Goal: Find specific page/section: Find specific page/section

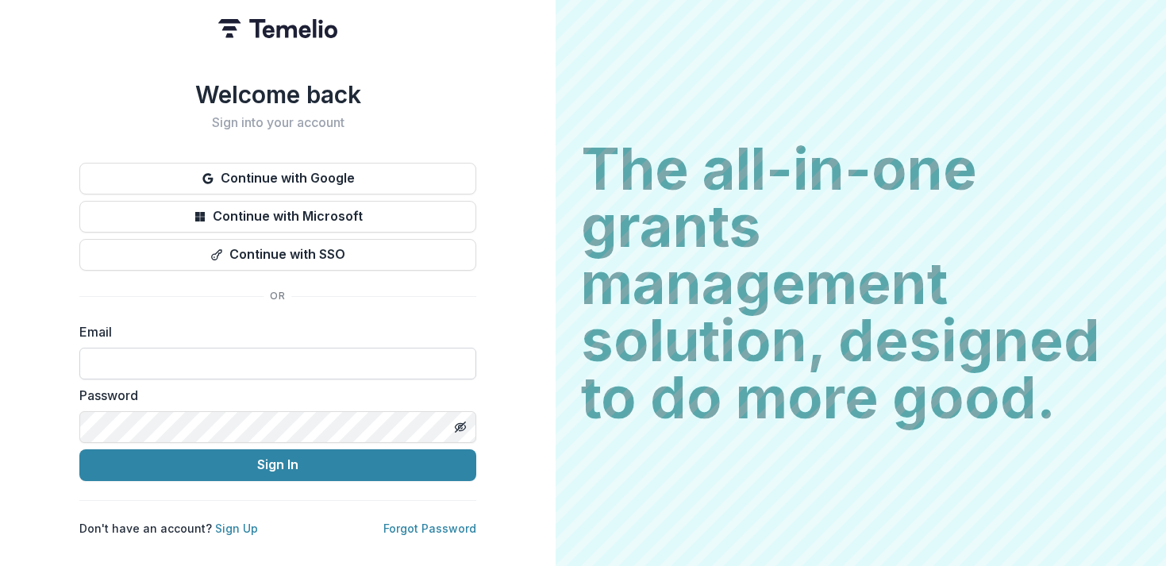
click at [193, 363] on input at bounding box center [277, 364] width 397 height 32
click at [0, 565] on com-1password-button at bounding box center [0, 566] width 0 height 0
type input "**********"
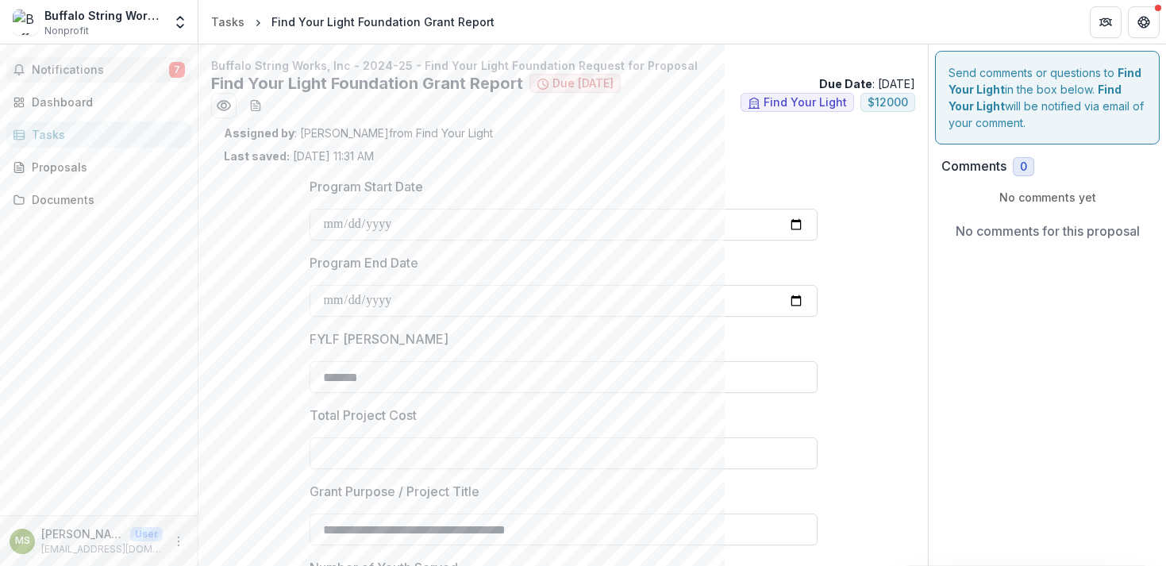
click at [81, 76] on span "Notifications" at bounding box center [100, 69] width 137 height 13
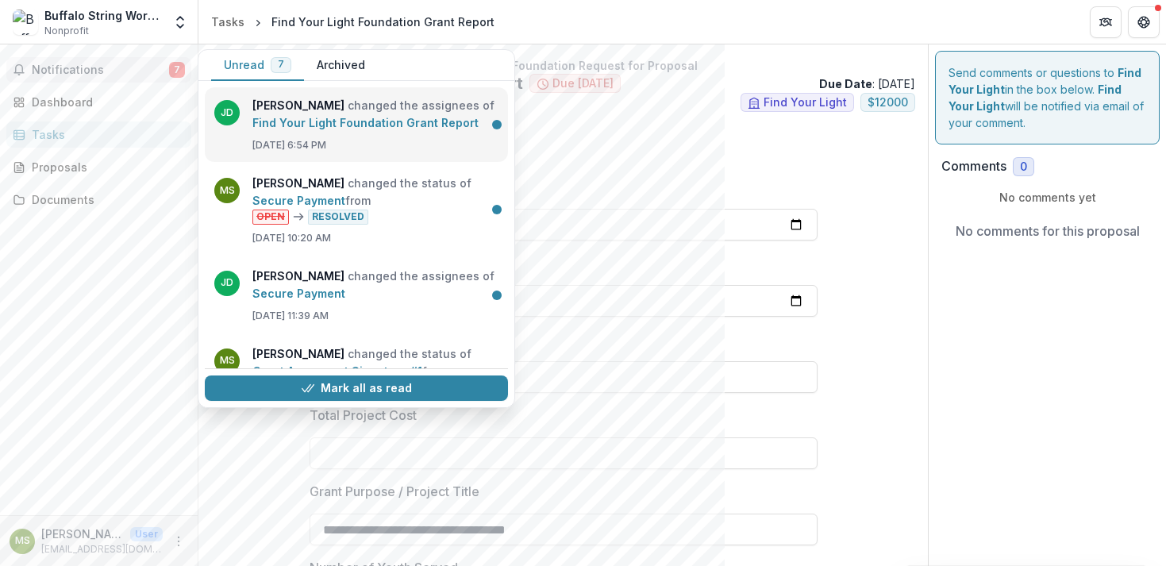
click at [285, 129] on link "Find Your Light Foundation Grant Report" at bounding box center [365, 122] width 226 height 13
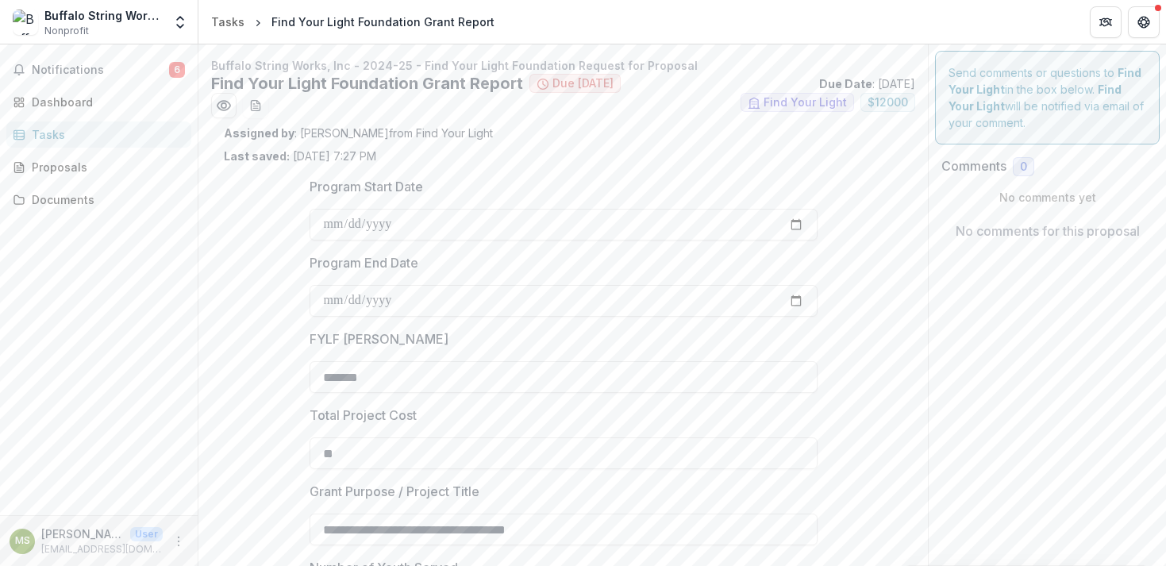
click at [563, 87] on span "Due [DATE]" at bounding box center [582, 83] width 61 height 13
click at [71, 167] on div "Proposals" at bounding box center [105, 167] width 147 height 17
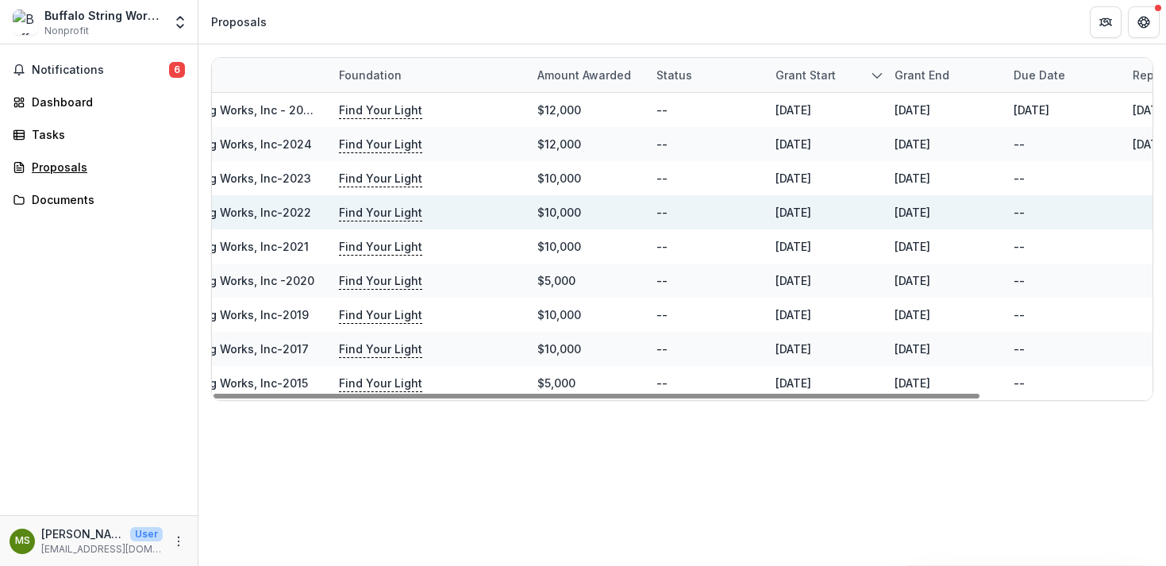
scroll to position [0, 210]
